Goal: Task Accomplishment & Management: Manage account settings

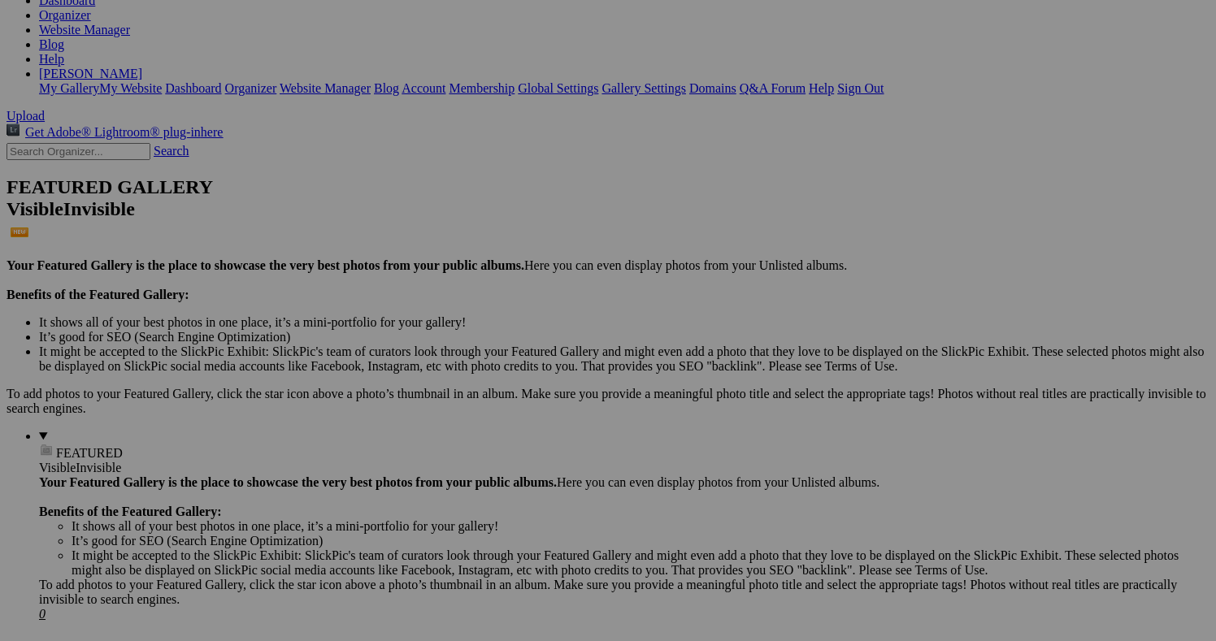
scroll to position [265, 0]
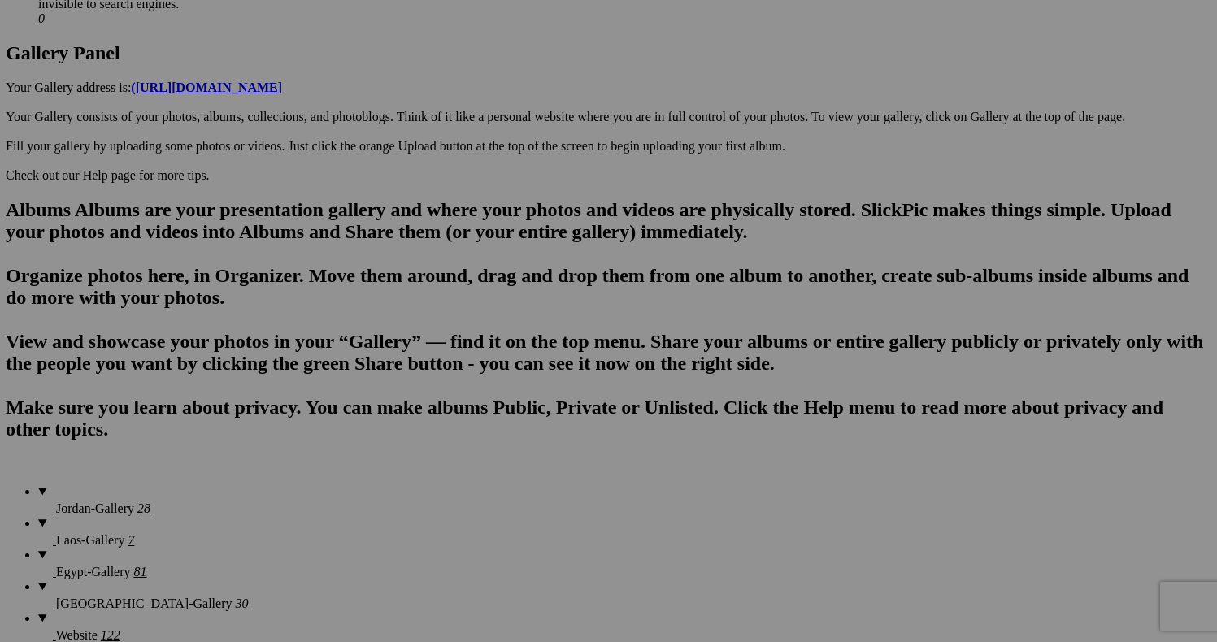
scroll to position [853, 0]
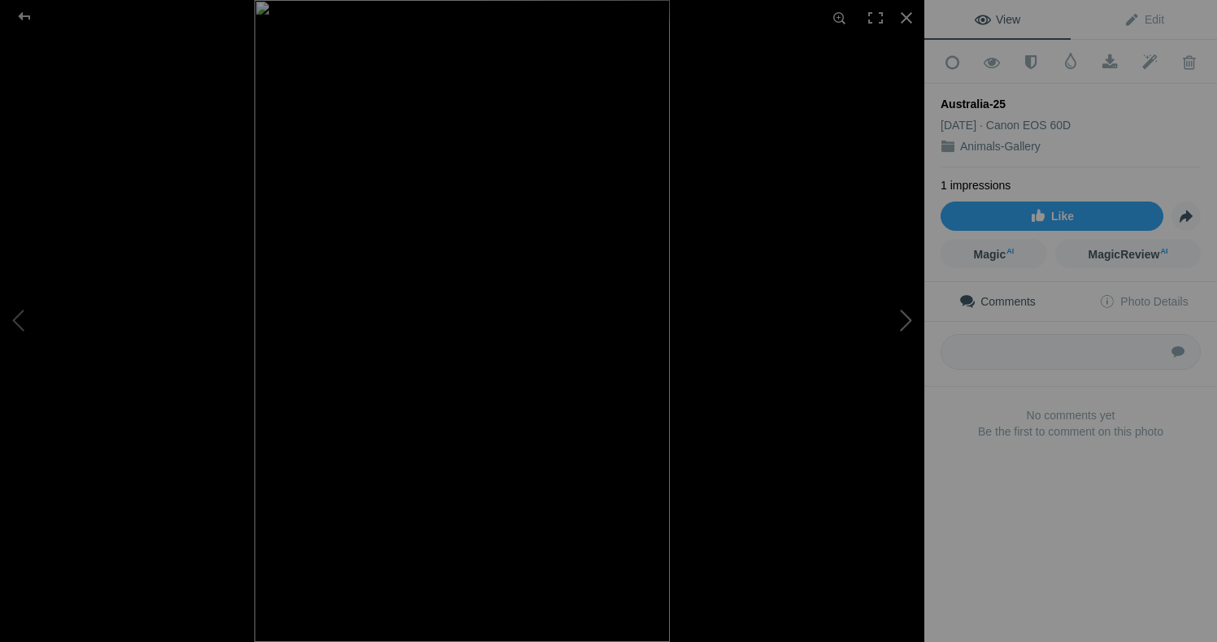
click at [905, 317] on button at bounding box center [863, 321] width 122 height 231
click at [33, 323] on button at bounding box center [61, 321] width 122 height 231
click at [32, 323] on button at bounding box center [61, 321] width 122 height 231
click at [24, 18] on div at bounding box center [24, 16] width 59 height 33
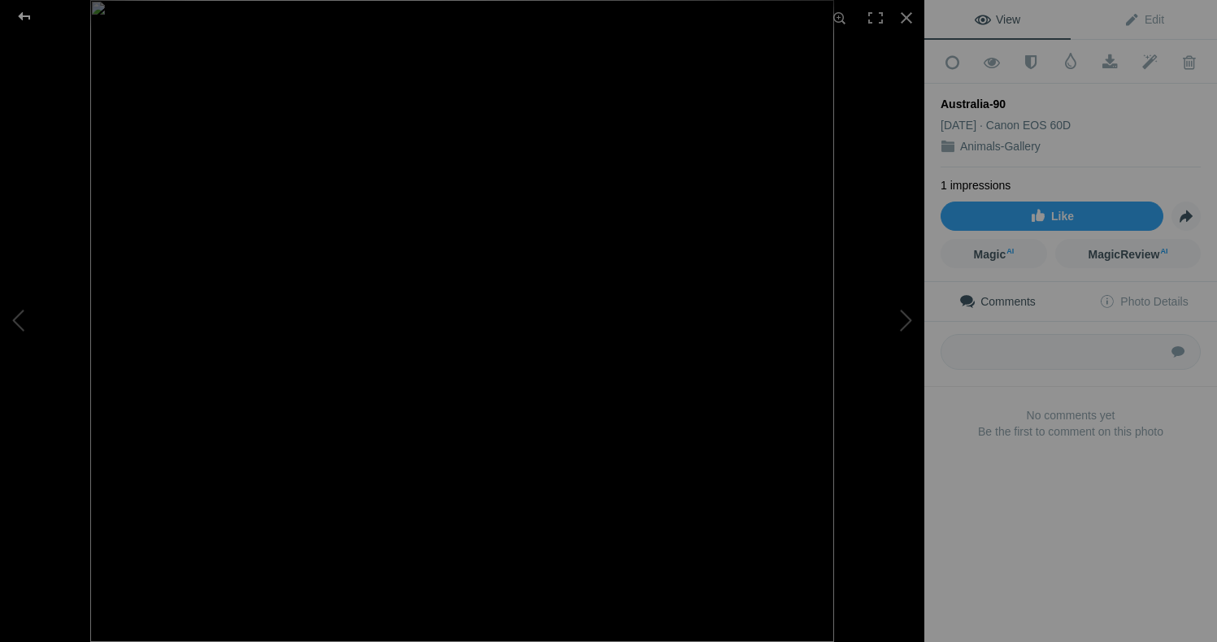
click at [28, 14] on div at bounding box center [24, 16] width 59 height 33
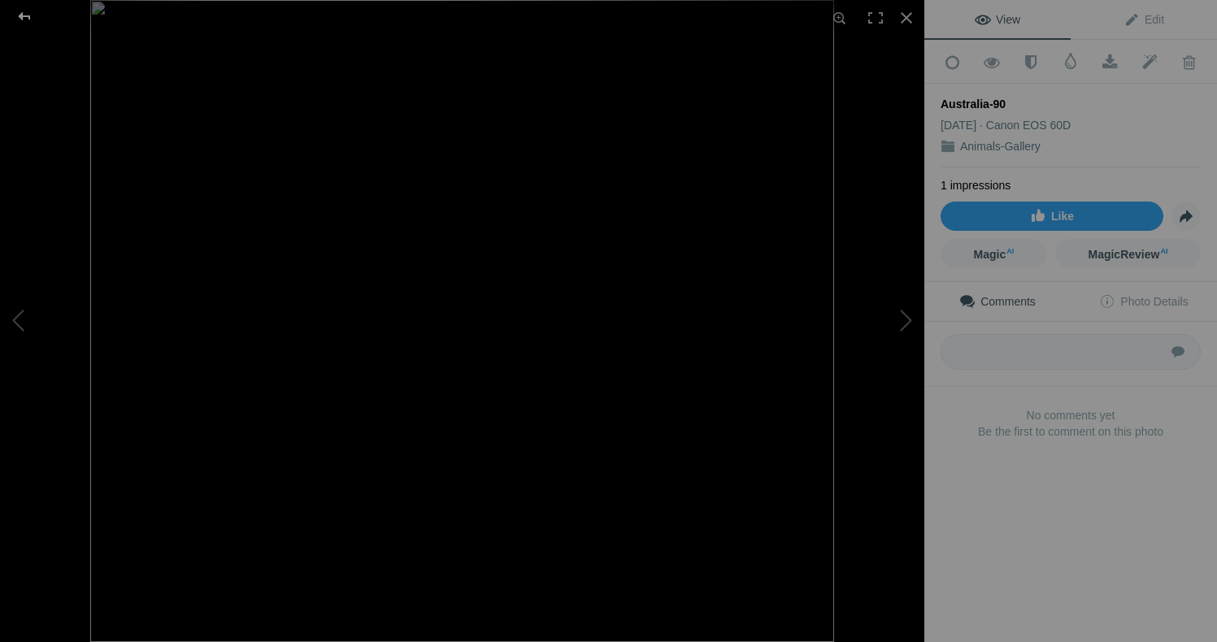
click at [24, 13] on div at bounding box center [24, 16] width 59 height 33
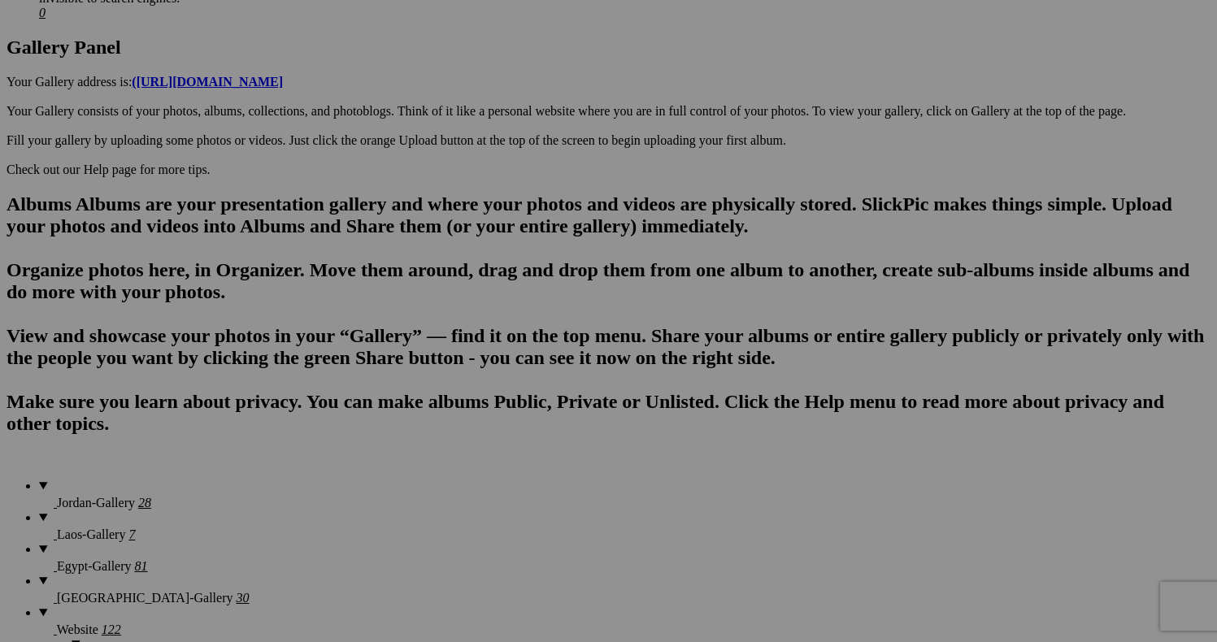
click at [501, 424] on span "Yes" at bounding box center [491, 428] width 19 height 14
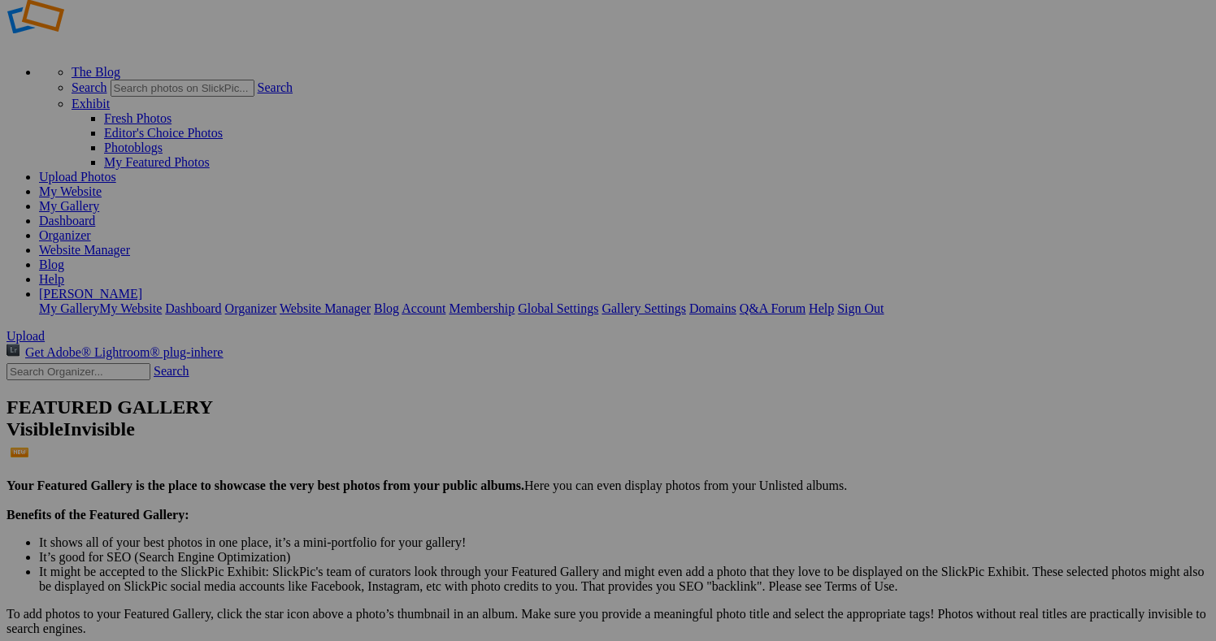
scroll to position [59, 0]
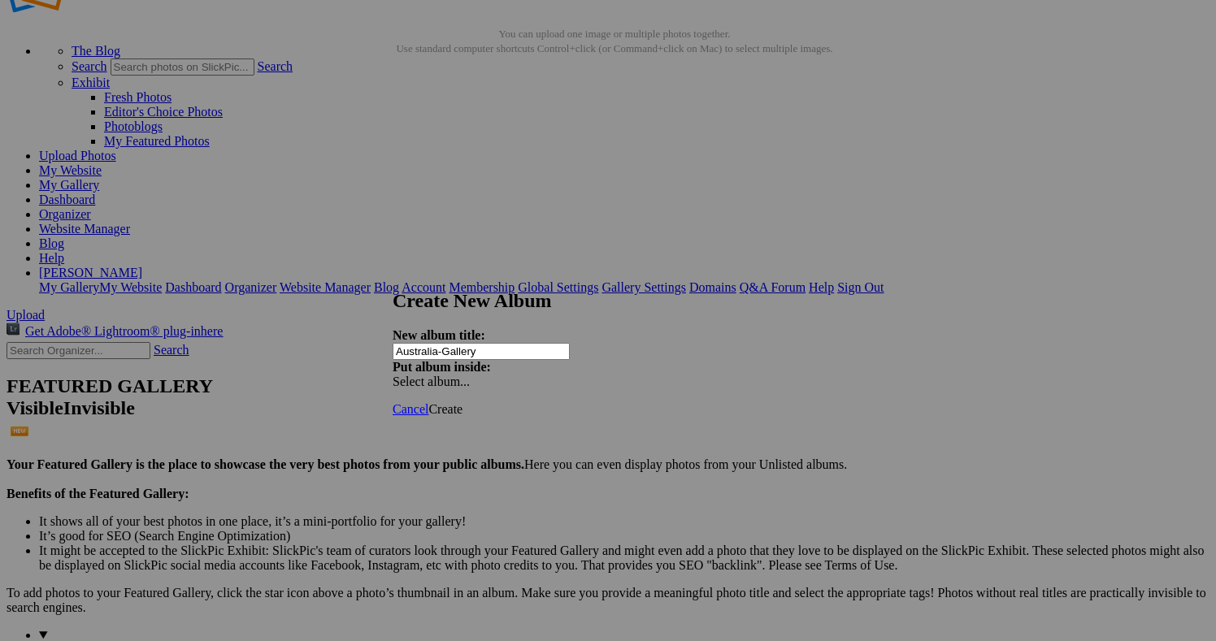
type input "Australia-Gallery"
click at [462, 402] on span "Create" at bounding box center [445, 409] width 34 height 14
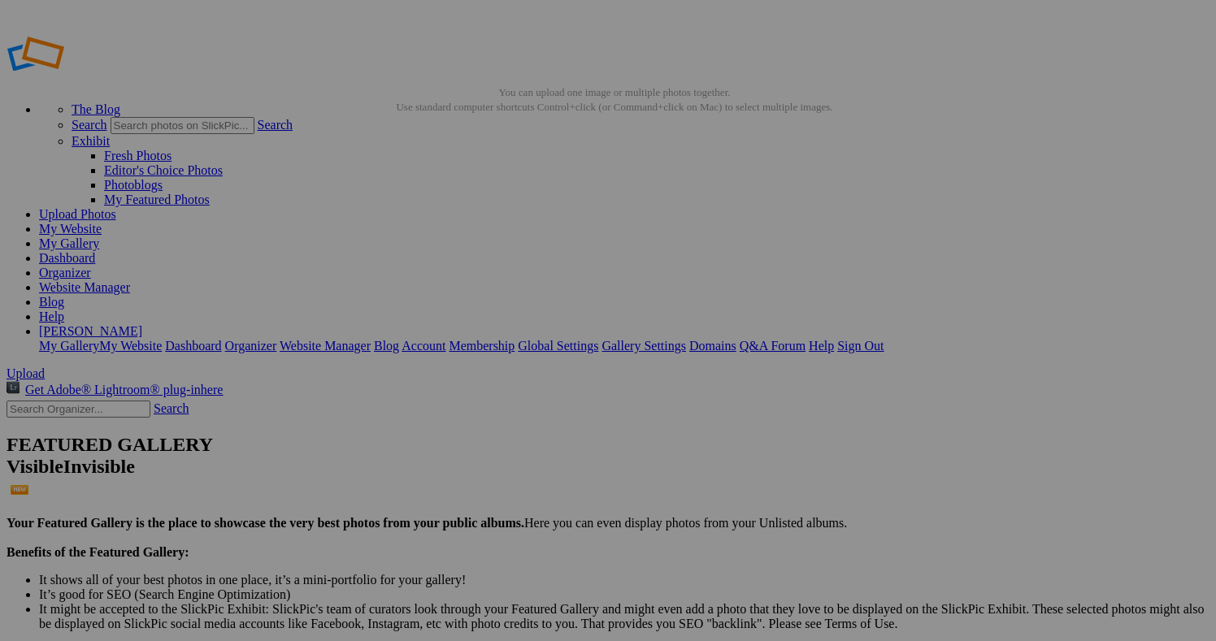
scroll to position [0, 0]
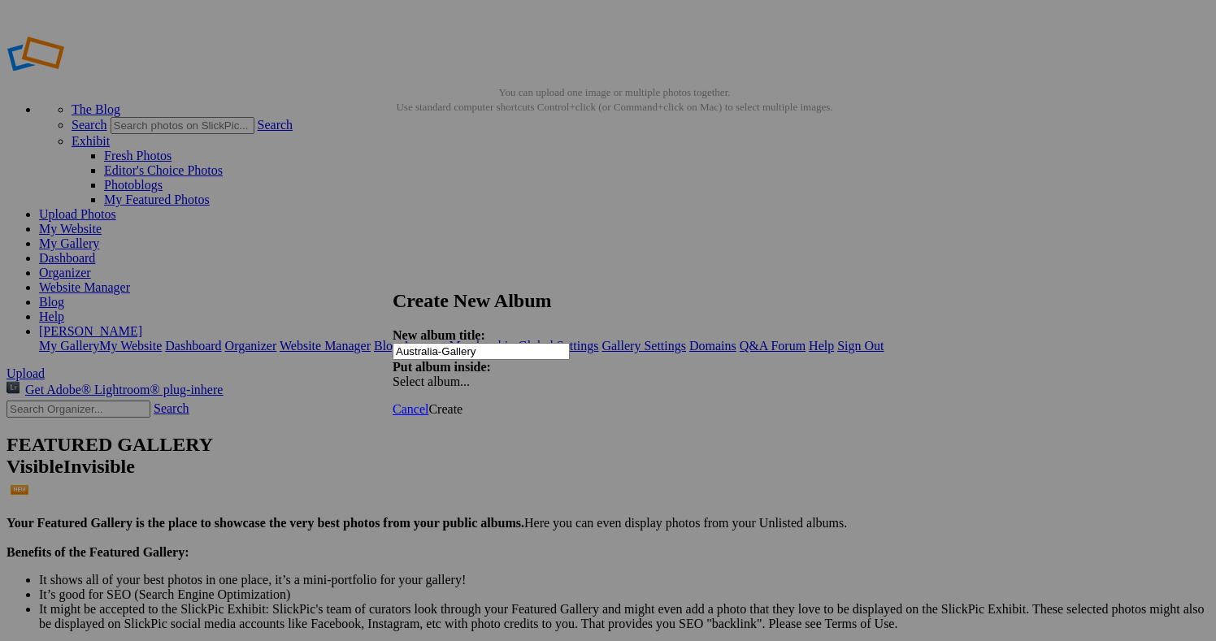
type input "Australia-Gallery"
click at [462, 402] on span "Create" at bounding box center [445, 409] width 34 height 14
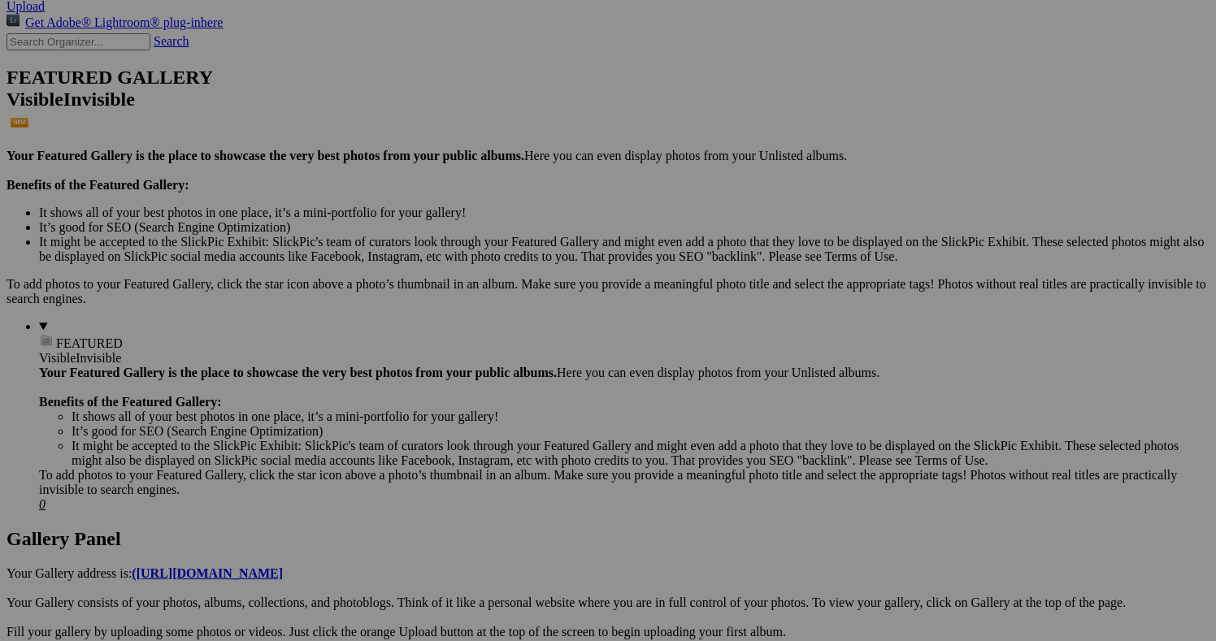
scroll to position [366, 0]
click at [459, 380] on span "Yes" at bounding box center [450, 383] width 19 height 14
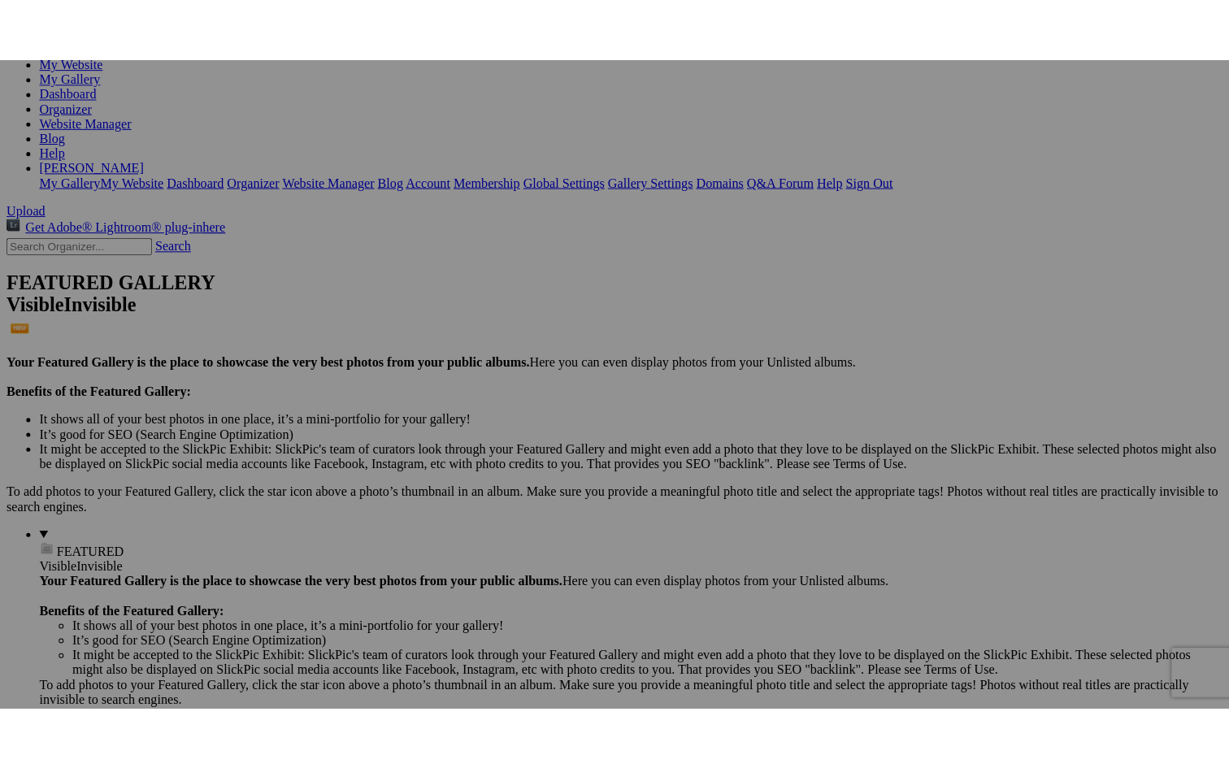
scroll to position [198, 0]
